Goal: Download file/media

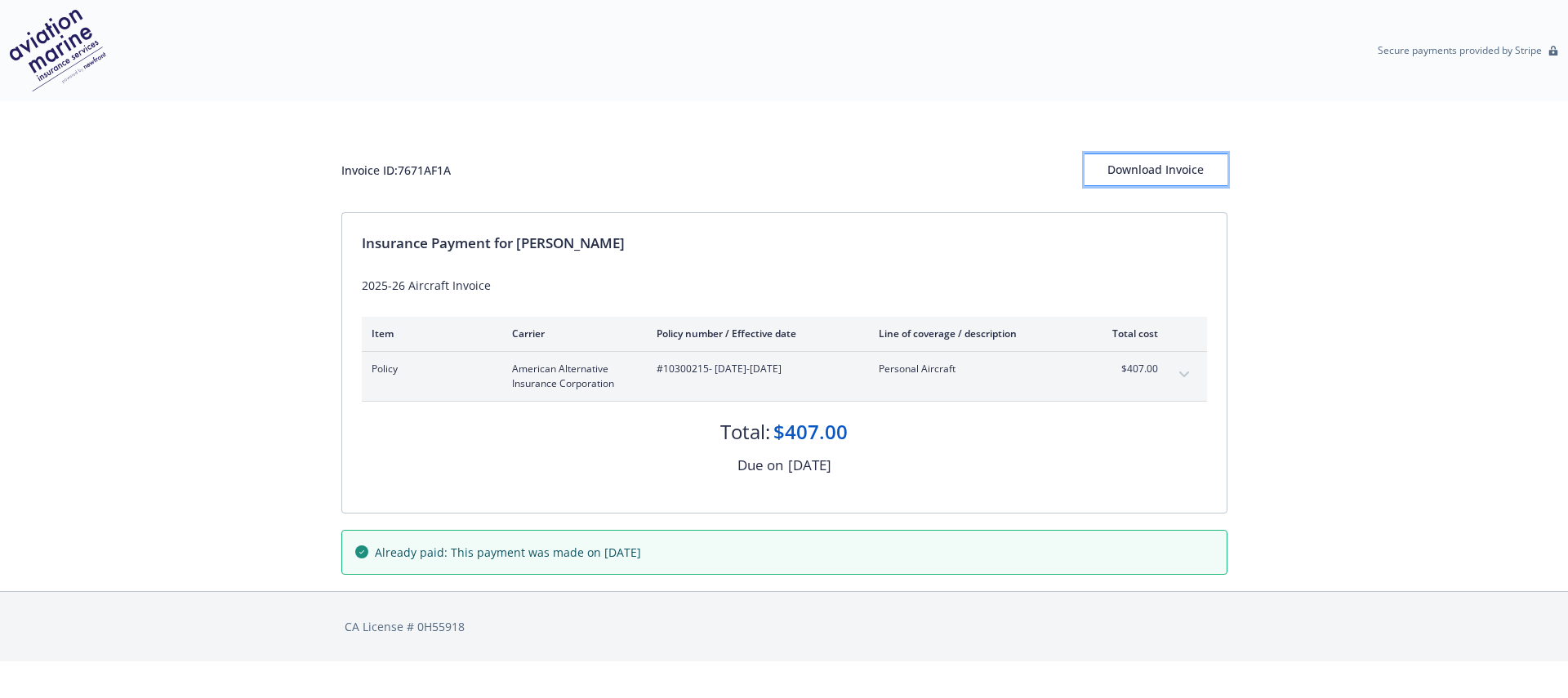
click at [1171, 169] on div "Download Invoice" at bounding box center [1156, 170] width 143 height 31
click at [1133, 177] on div "Download Invoice" at bounding box center [1156, 170] width 143 height 31
